Goal: Find contact information: Find contact information

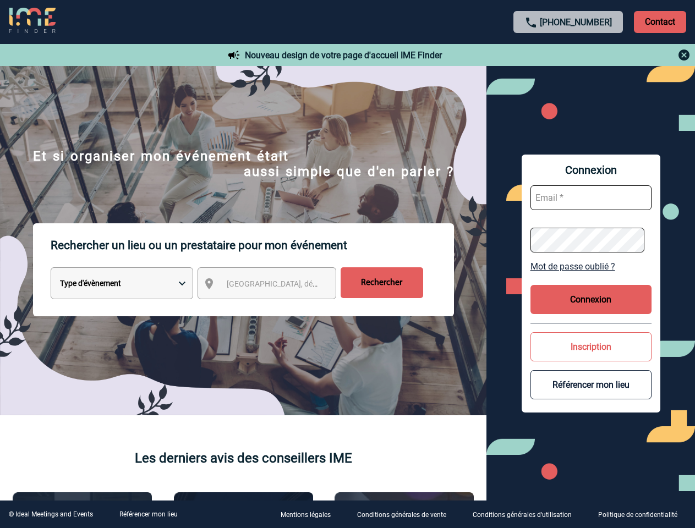
click at [347, 264] on p "Rechercher un lieu ou un prestataire pour mon événement" at bounding box center [252, 245] width 403 height 44
click at [660, 21] on p "Contact" at bounding box center [660, 22] width 52 height 22
click at [568, 55] on div at bounding box center [568, 54] width 245 height 13
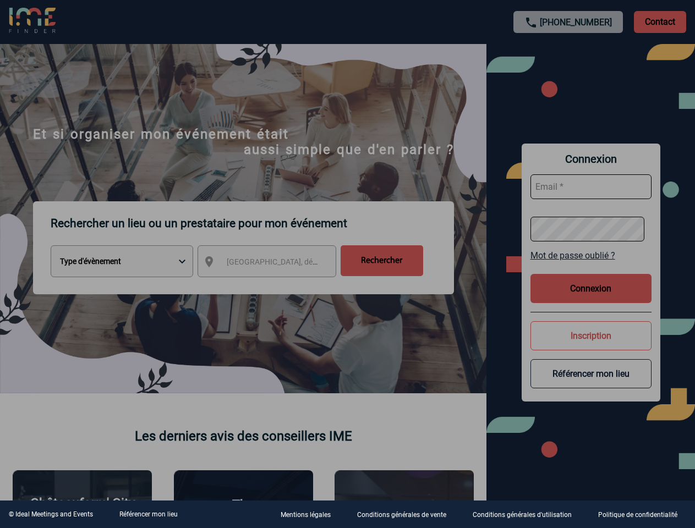
click at [277, 286] on div at bounding box center [347, 264] width 695 height 528
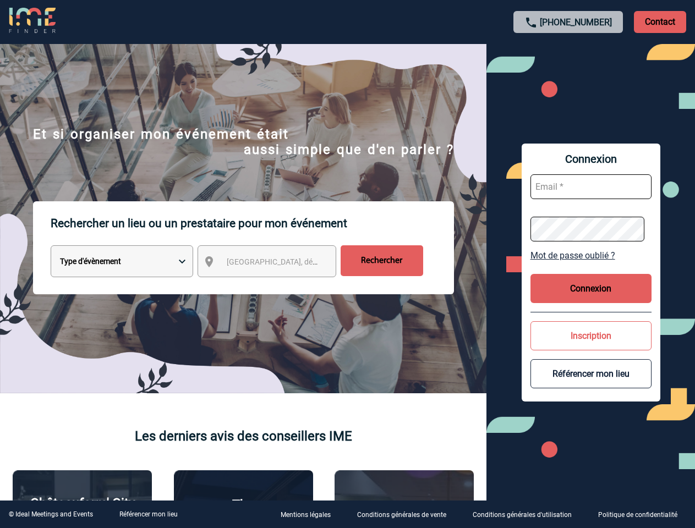
click at [591, 266] on body "[PHONE_NUMBER] Contact Contact Nouveau design de votre page d'accueil IME Finde…" at bounding box center [347, 264] width 695 height 528
click at [591, 299] on button "Connexion" at bounding box center [590, 288] width 121 height 29
click at [591, 347] on button "Inscription" at bounding box center [590, 335] width 121 height 29
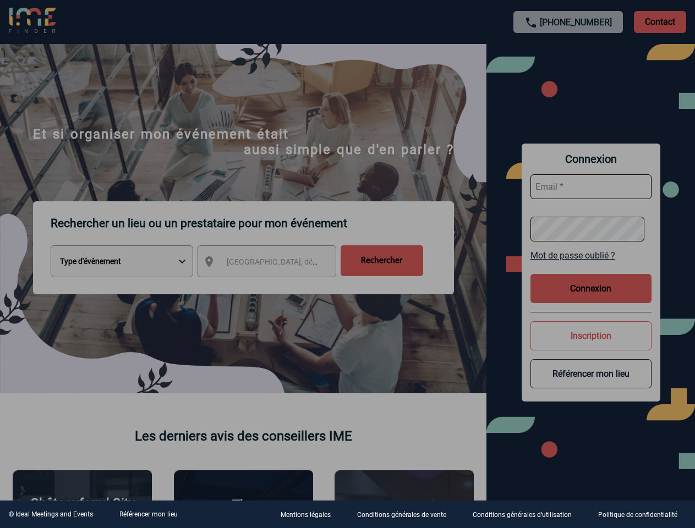
click at [591, 385] on div at bounding box center [347, 264] width 695 height 528
click at [148, 515] on link "Référencer mon lieu" at bounding box center [148, 515] width 58 height 8
